Goal: Task Accomplishment & Management: Manage account settings

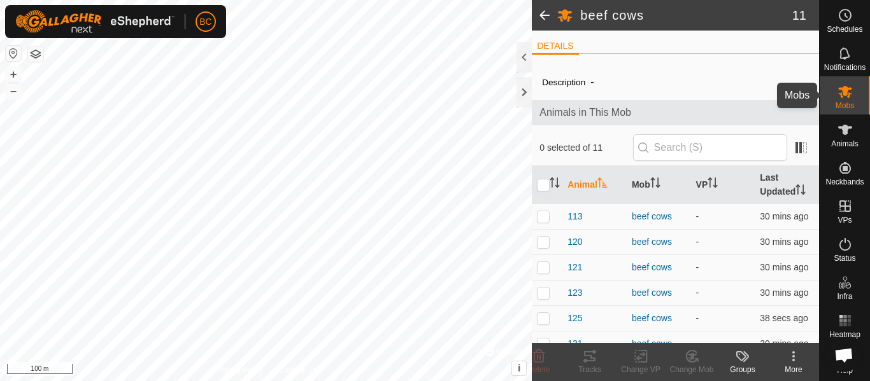
click at [840, 97] on icon at bounding box center [845, 91] width 15 height 15
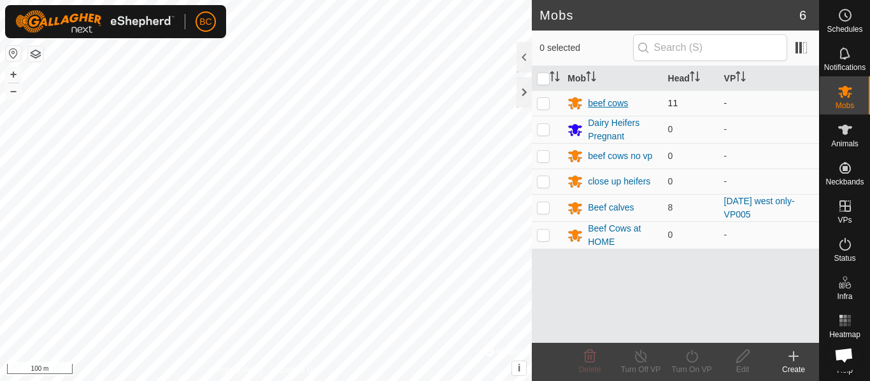
click at [617, 98] on div "beef cows" at bounding box center [608, 103] width 40 height 13
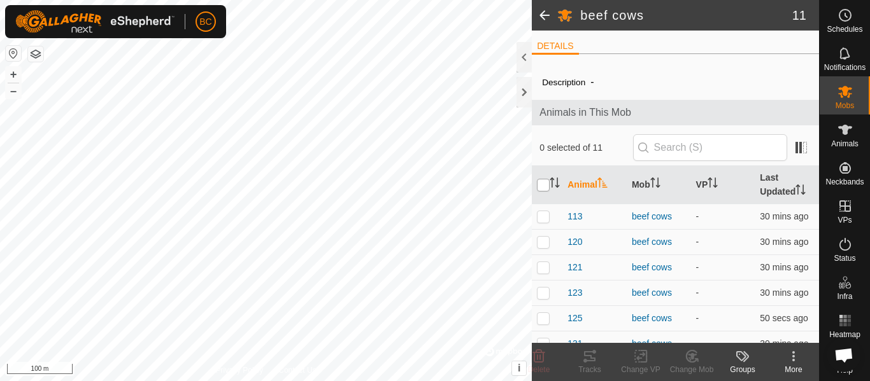
click at [545, 185] on input "checkbox" at bounding box center [543, 185] width 13 height 13
checkbox input "true"
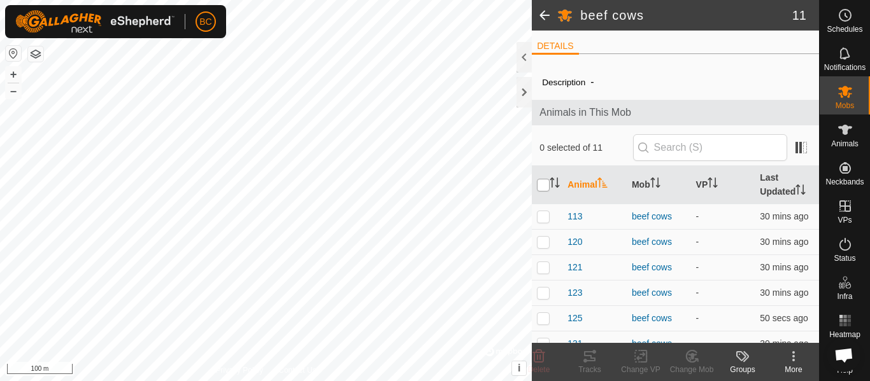
checkbox input "true"
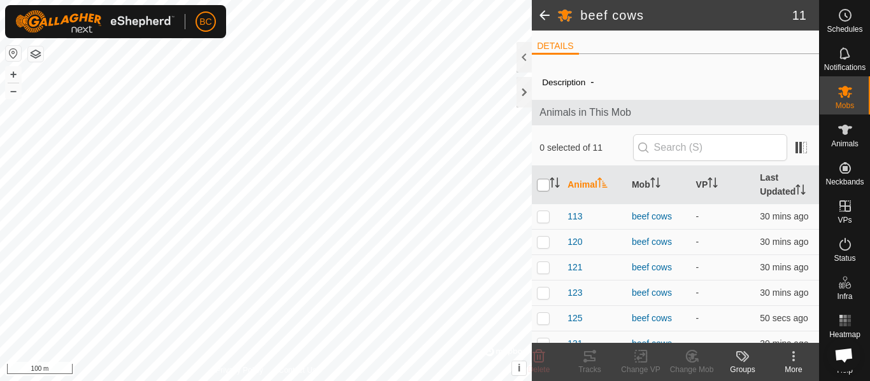
checkbox input "true"
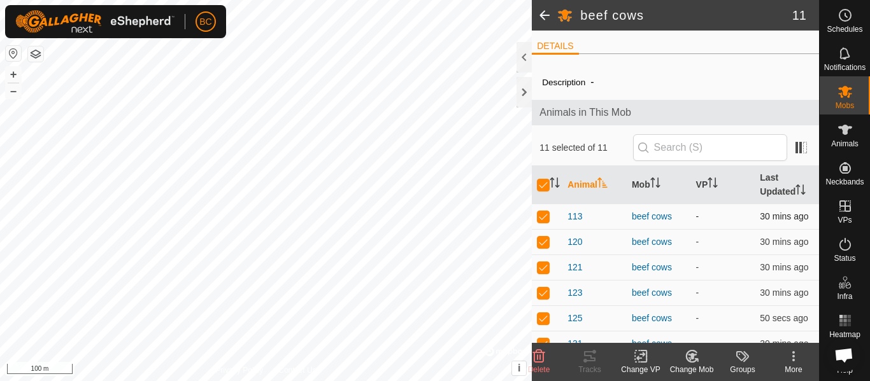
click at [541, 220] on p-checkbox at bounding box center [543, 216] width 13 height 10
checkbox input "false"
click at [593, 362] on icon at bounding box center [589, 356] width 15 height 15
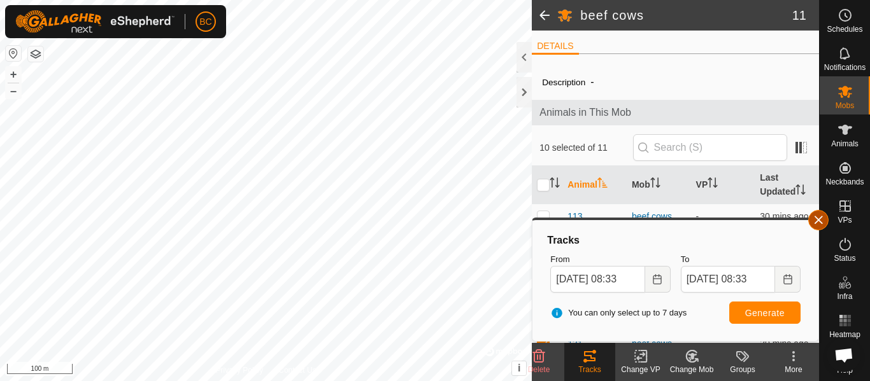
click at [821, 219] on button "button" at bounding box center [818, 220] width 20 height 20
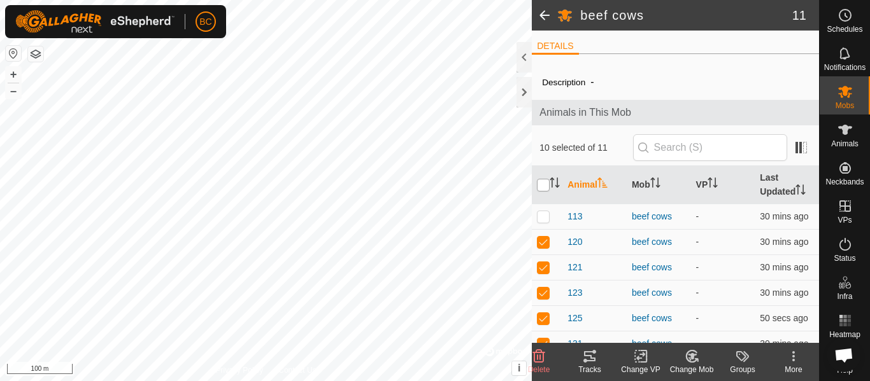
click at [541, 186] on input "checkbox" at bounding box center [543, 185] width 13 height 13
checkbox input "true"
click at [541, 186] on input "checkbox" at bounding box center [543, 185] width 13 height 13
checkbox input "false"
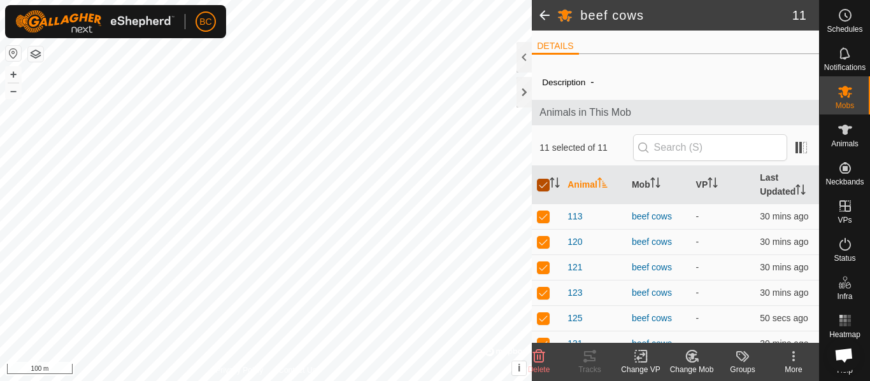
checkbox input "false"
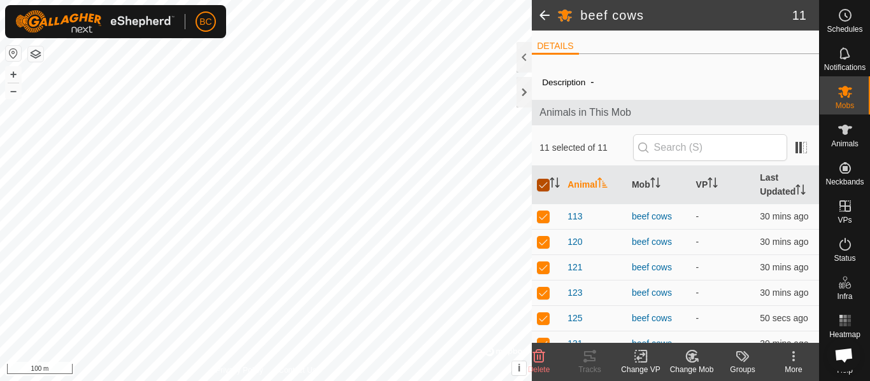
checkbox input "false"
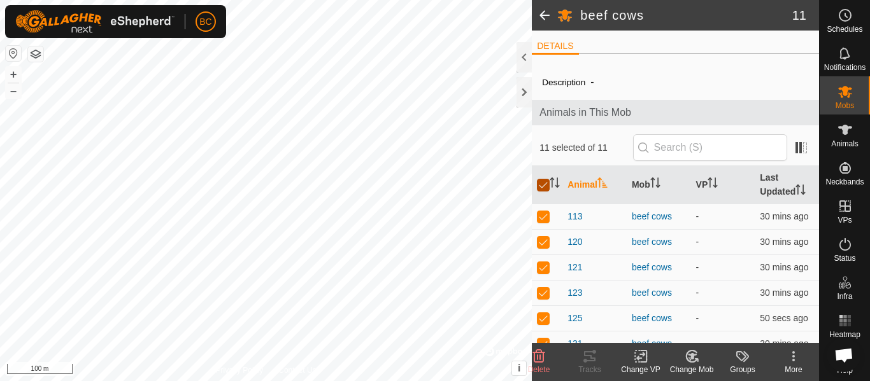
checkbox input "false"
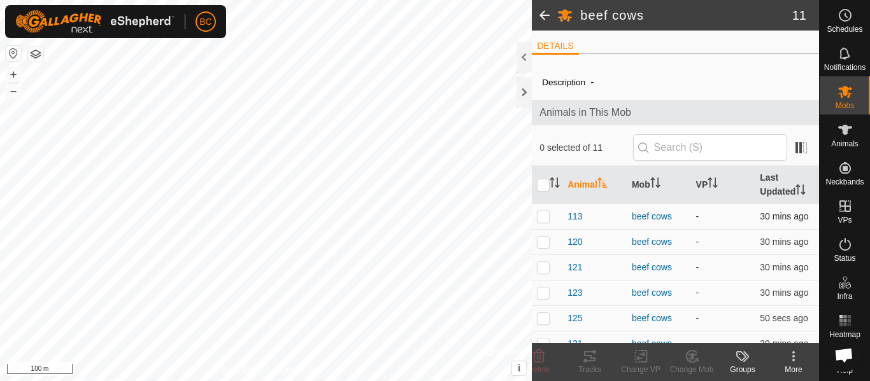
click at [545, 223] on td at bounding box center [547, 216] width 31 height 25
checkbox input "true"
click at [589, 363] on icon at bounding box center [589, 356] width 15 height 15
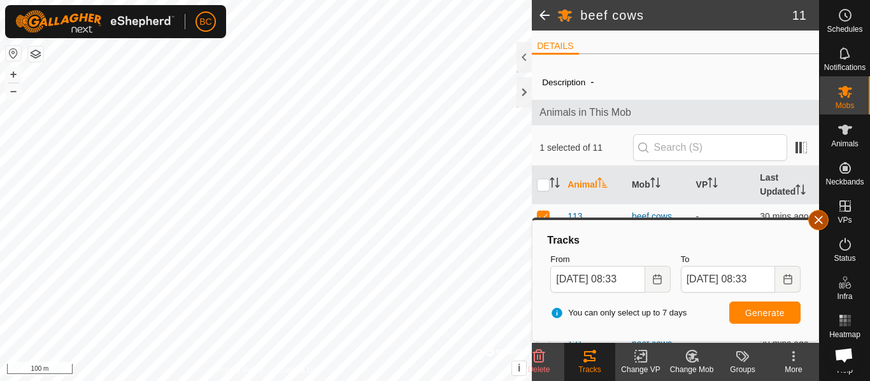
click at [825, 220] on button "button" at bounding box center [818, 220] width 20 height 20
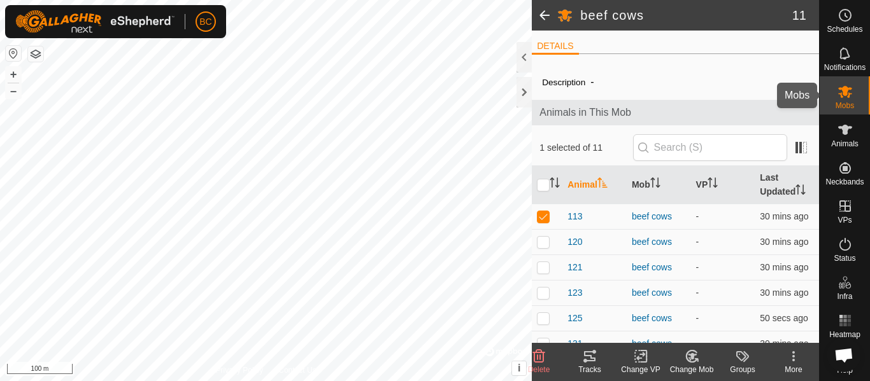
click at [838, 99] on icon at bounding box center [845, 91] width 15 height 15
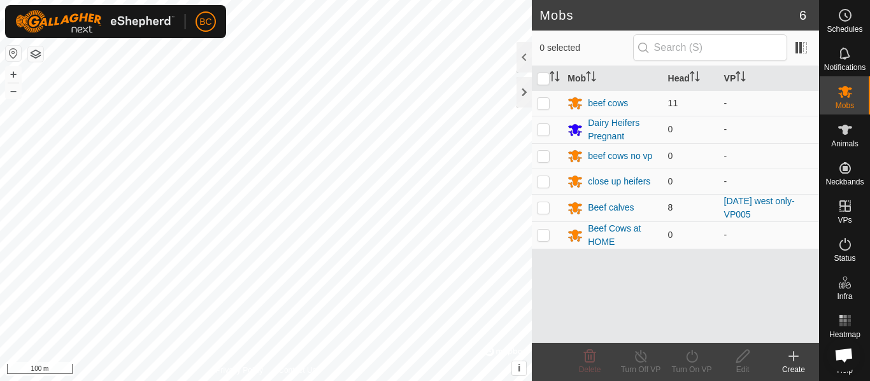
click at [541, 210] on p-checkbox at bounding box center [543, 208] width 13 height 10
checkbox input "true"
click at [608, 207] on div "Beef calves" at bounding box center [611, 207] width 46 height 13
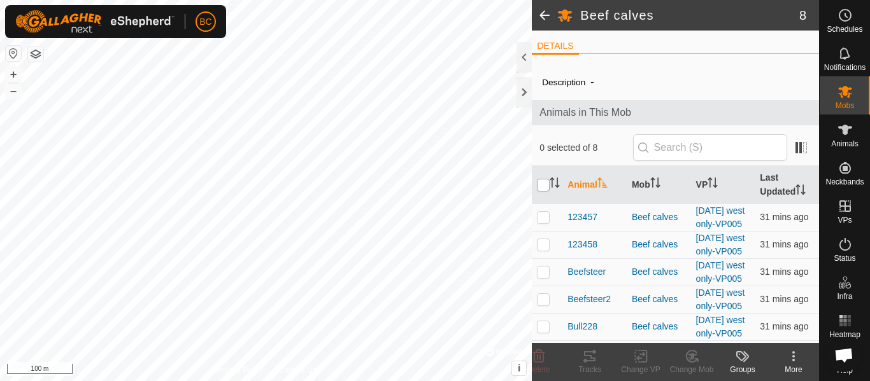
click at [539, 187] on input "checkbox" at bounding box center [543, 185] width 13 height 13
checkbox input "true"
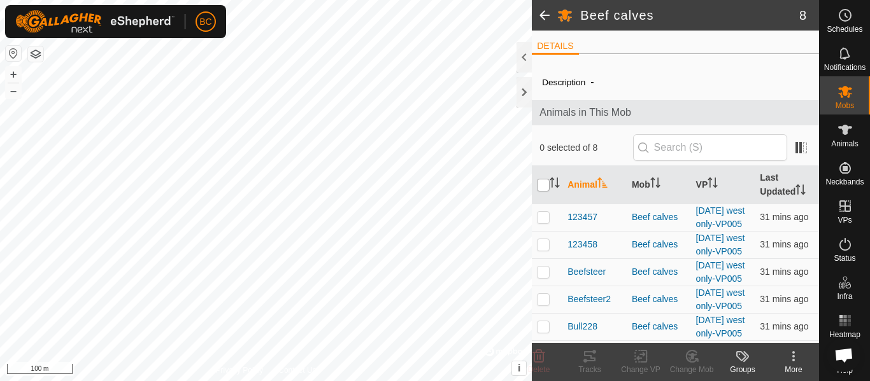
checkbox input "true"
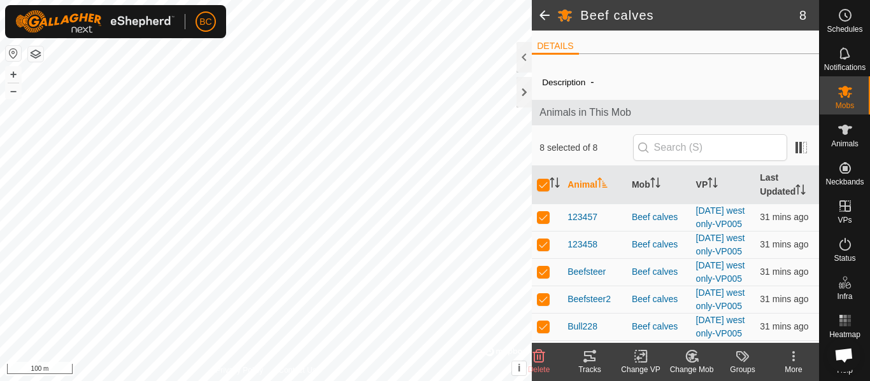
click at [590, 359] on icon at bounding box center [589, 356] width 15 height 15
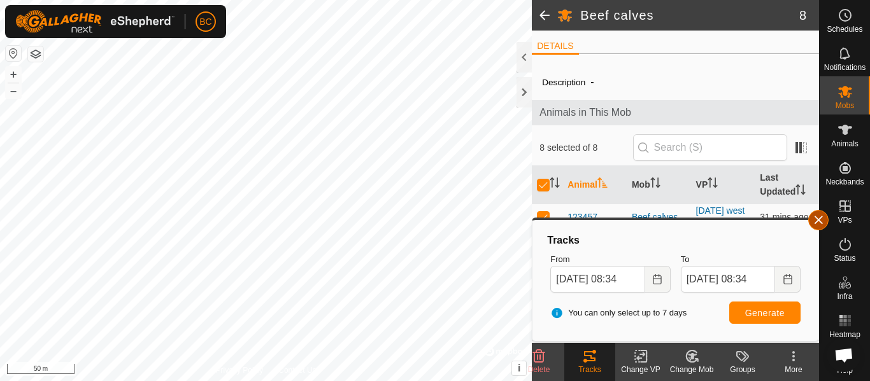
click at [820, 222] on button "button" at bounding box center [818, 220] width 20 height 20
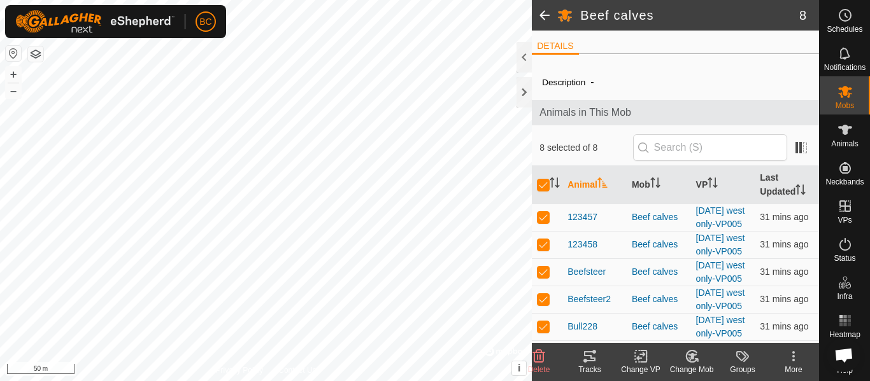
click at [547, 190] on input "checkbox" at bounding box center [543, 185] width 13 height 13
checkbox input "false"
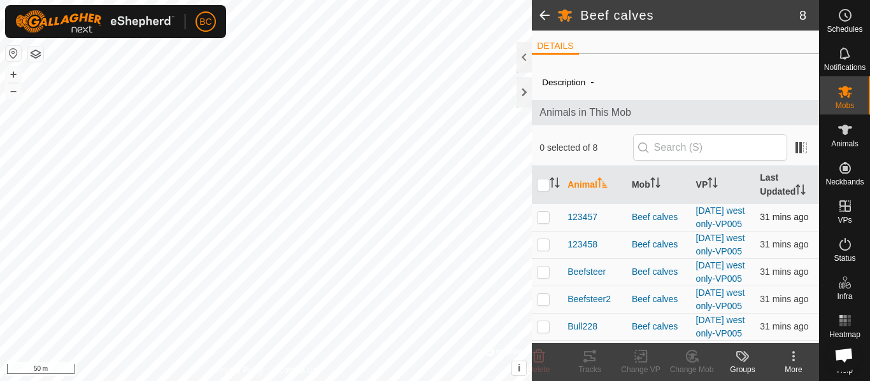
checkbox input "false"
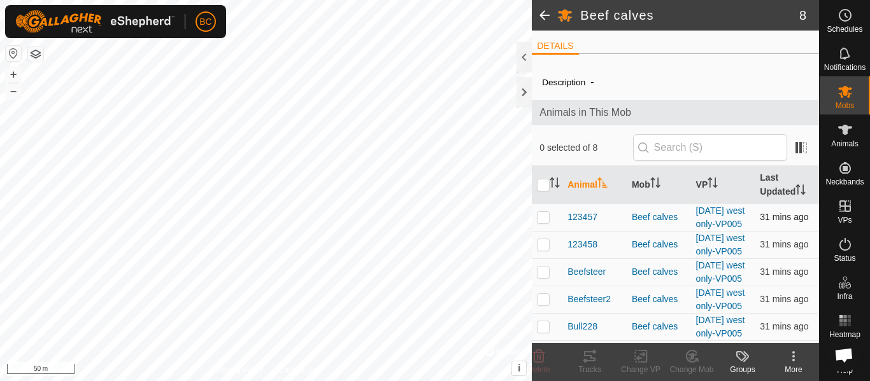
checkbox input "false"
click at [543, 222] on p-checkbox at bounding box center [543, 217] width 13 height 10
checkbox input "true"
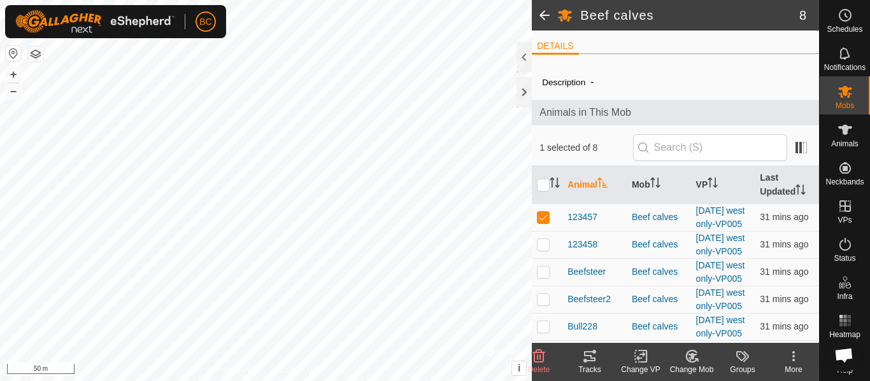
click at [592, 358] on icon at bounding box center [589, 357] width 11 height 10
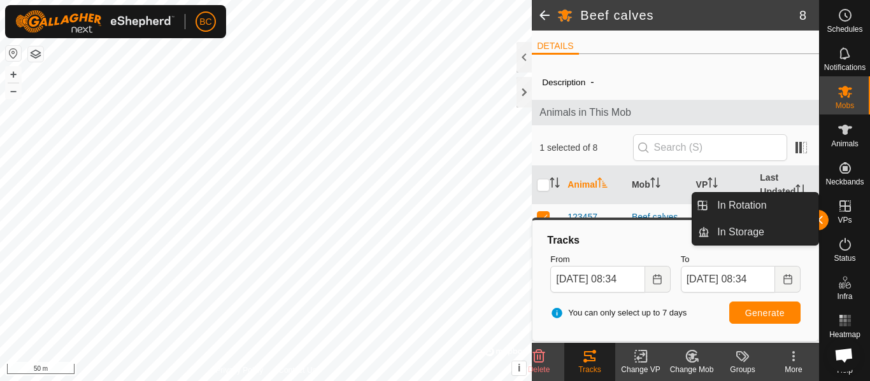
drag, startPoint x: 819, startPoint y: 217, endPoint x: 818, endPoint y: 208, distance: 8.3
click at [819, 217] on button "button" at bounding box center [818, 220] width 20 height 20
